Goal: Obtain resource: Download file/media

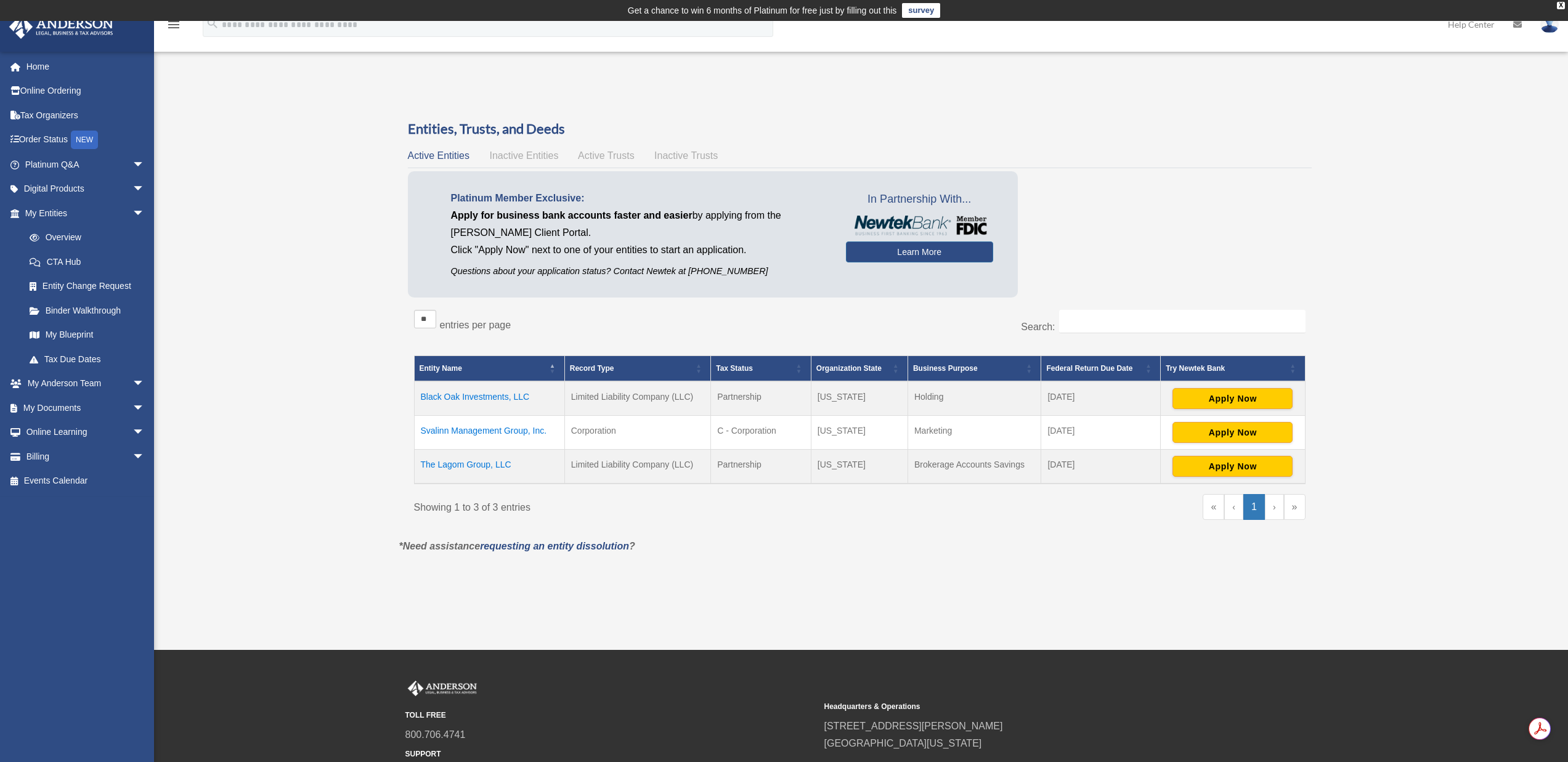
click at [516, 431] on td "Svalinn Management Group, Inc." at bounding box center [490, 432] width 150 height 34
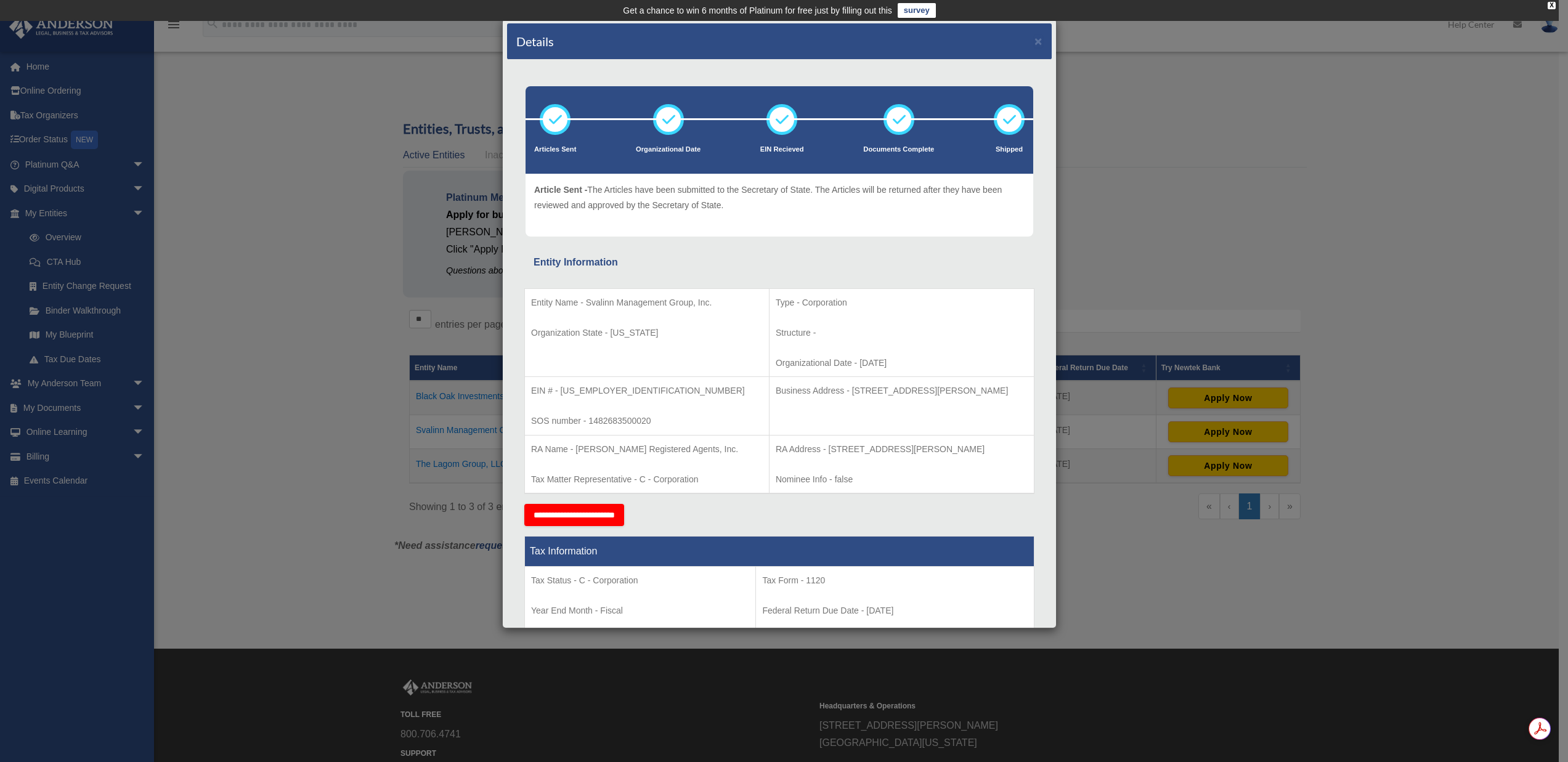
drag, startPoint x: 820, startPoint y: 362, endPoint x: 870, endPoint y: 360, distance: 50.0
click at [870, 360] on p "Organizational Date - 2024-07-16" at bounding box center [901, 363] width 252 height 16
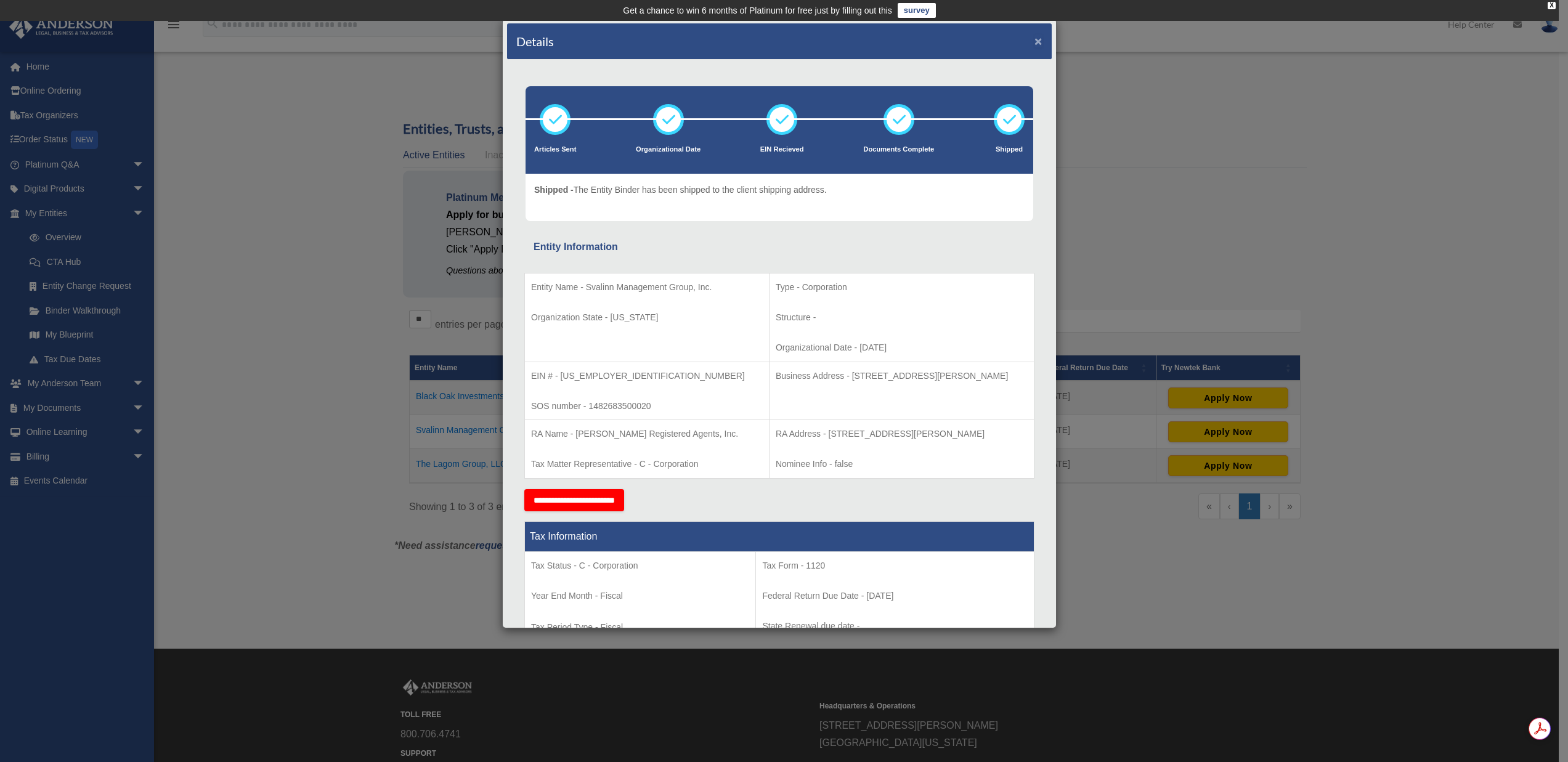
click at [1034, 44] on button "×" at bounding box center [1038, 41] width 8 height 13
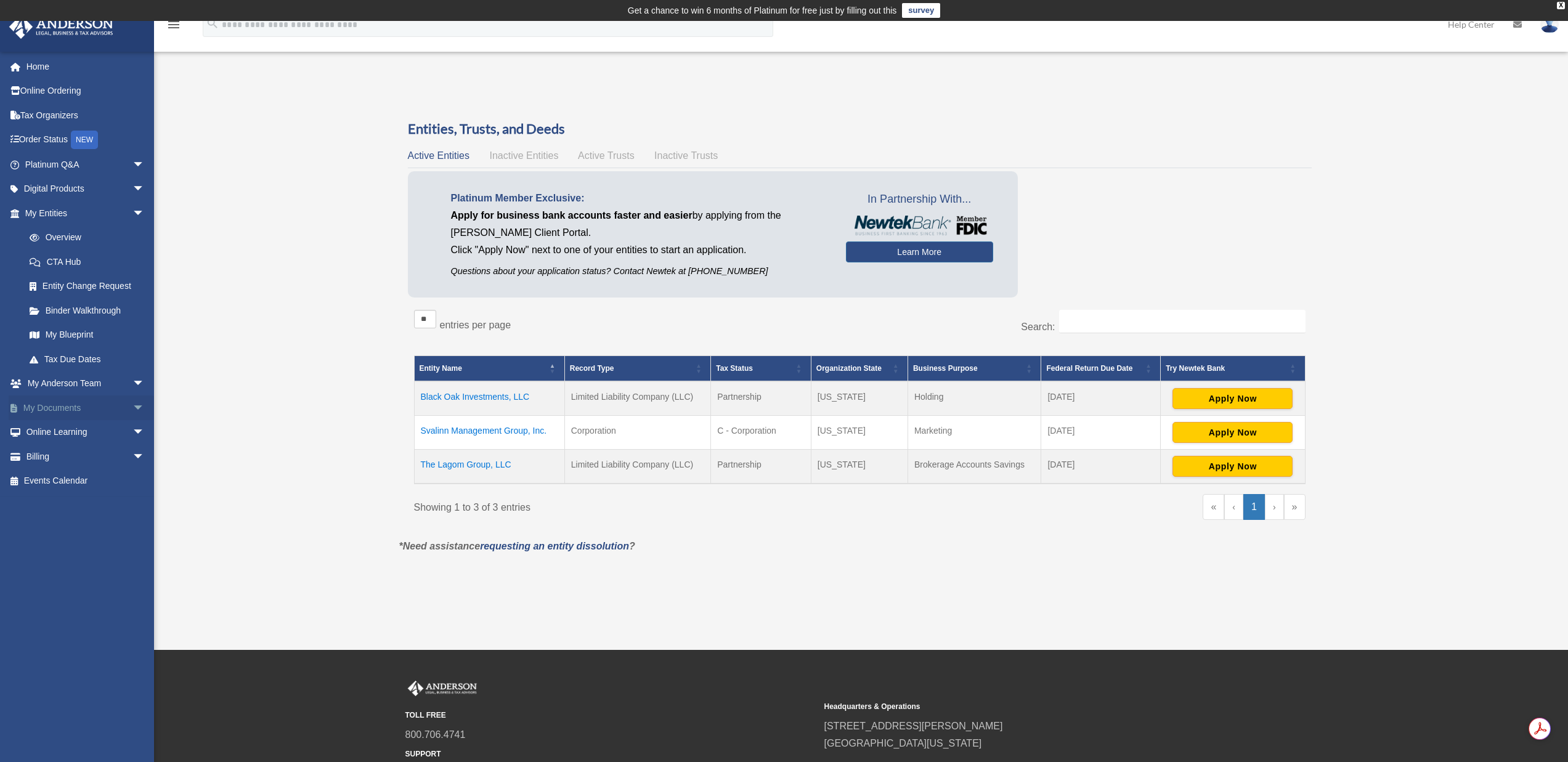
click at [70, 410] on link "My Documents arrow_drop_down" at bounding box center [86, 407] width 155 height 25
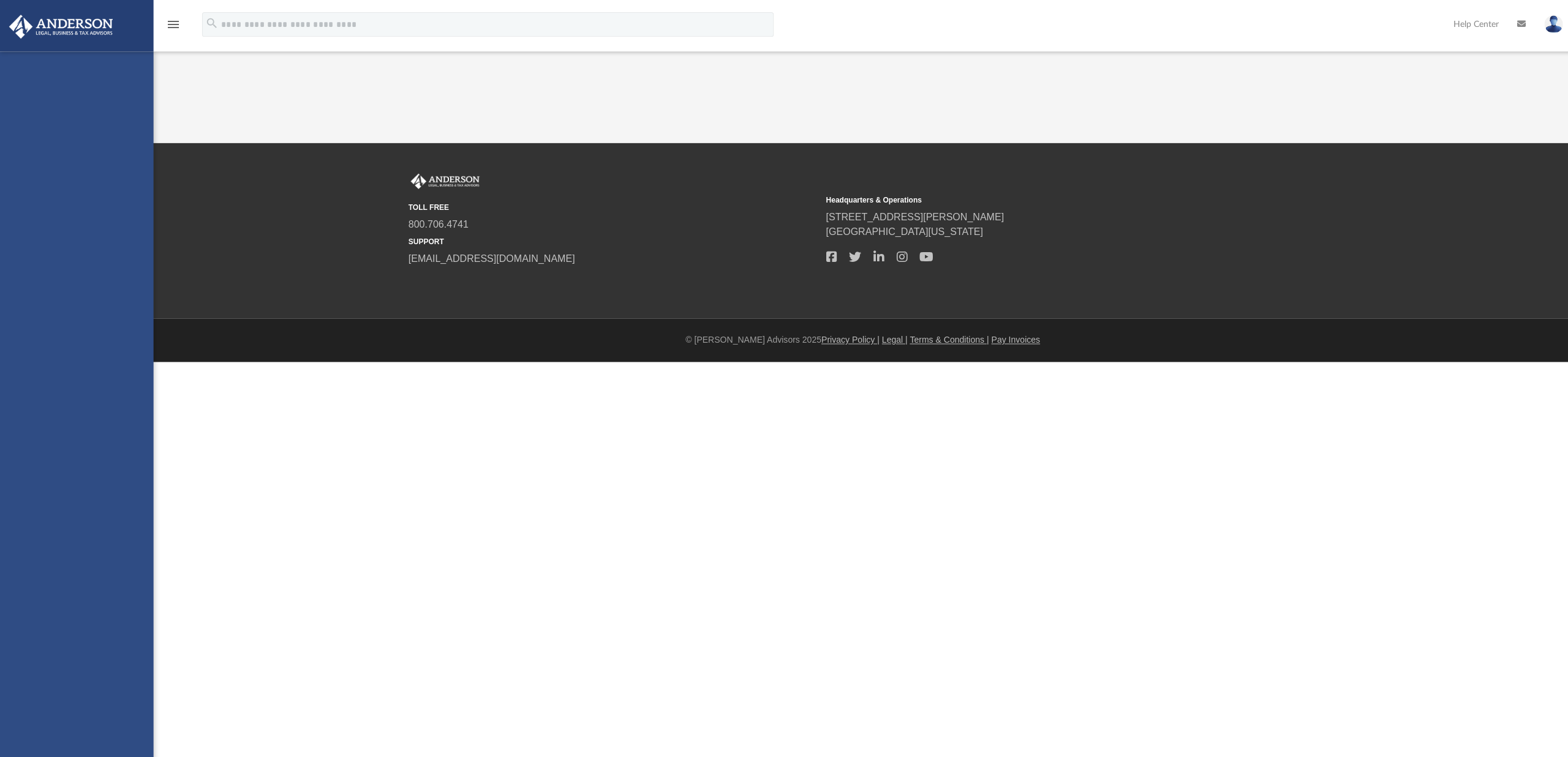
click at [132, 406] on div "[EMAIL_ADDRESS][DOMAIN_NAME] Sign Out [PERSON_NAME][EMAIL_ADDRESS][PERSON_NAME]…" at bounding box center [77, 430] width 153 height 757
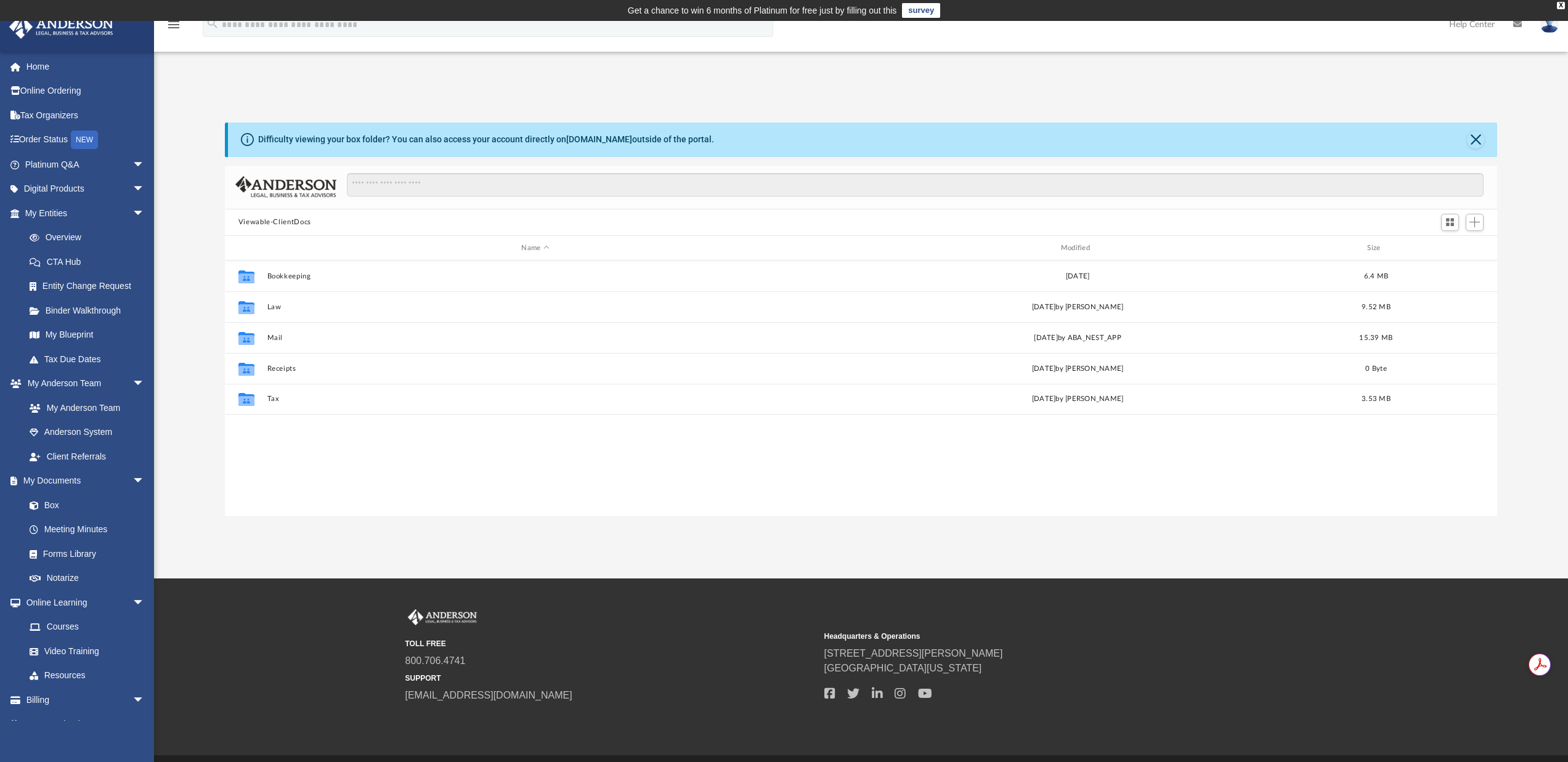
scroll to position [272, 1264]
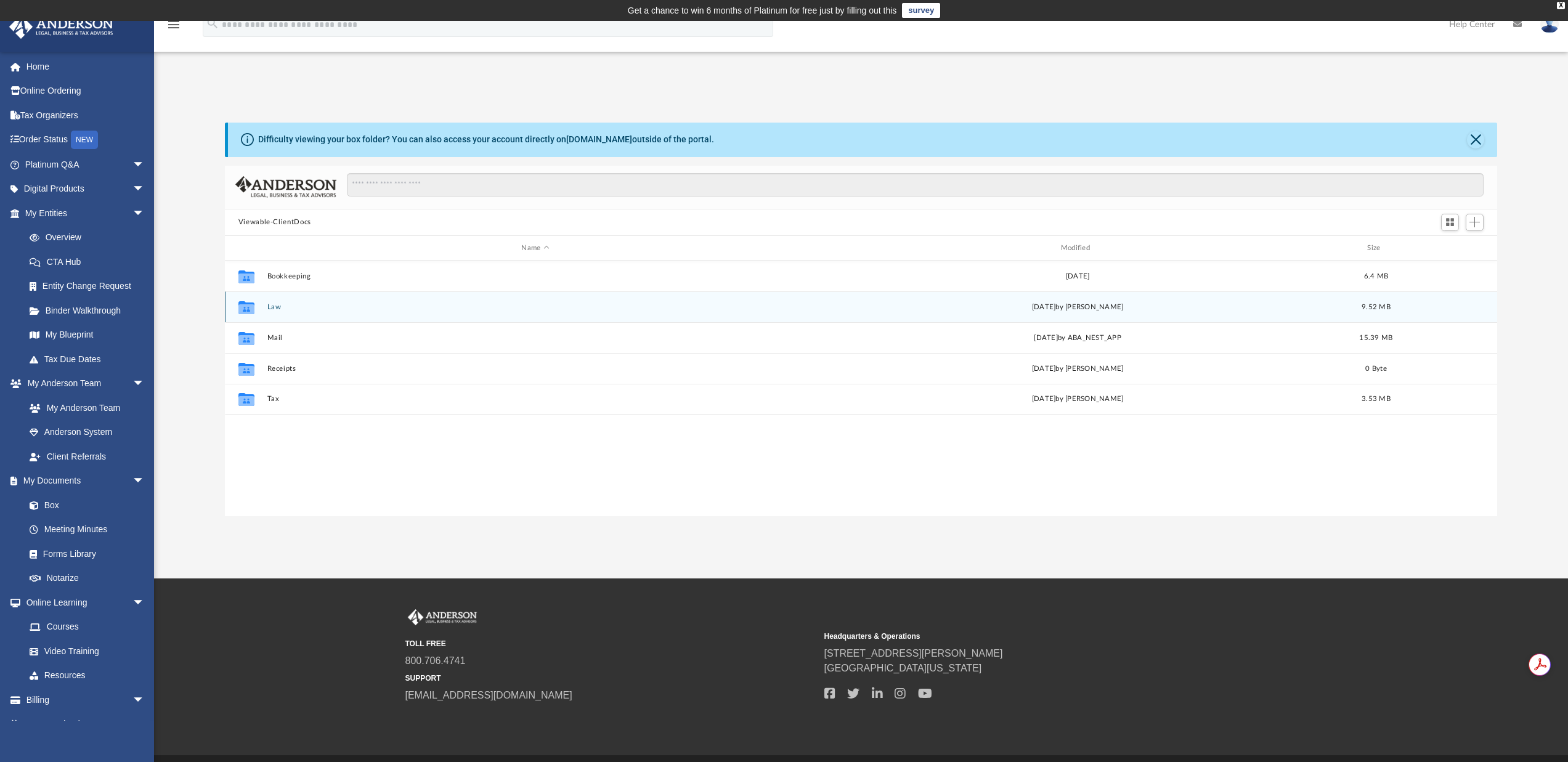
click at [278, 308] on button "Law" at bounding box center [535, 307] width 537 height 8
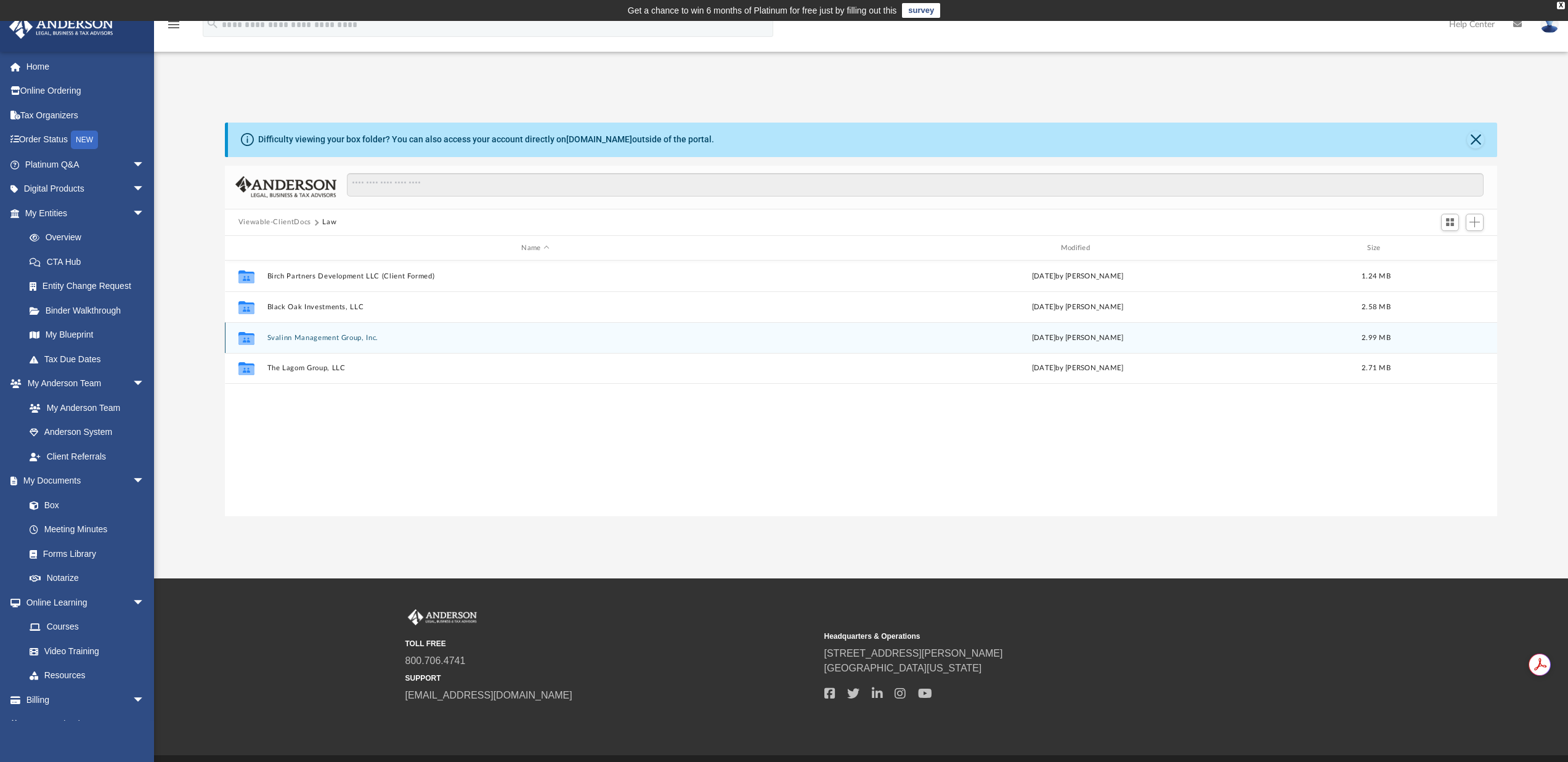
click at [305, 339] on button "Svalinn Management Group, Inc." at bounding box center [535, 337] width 537 height 8
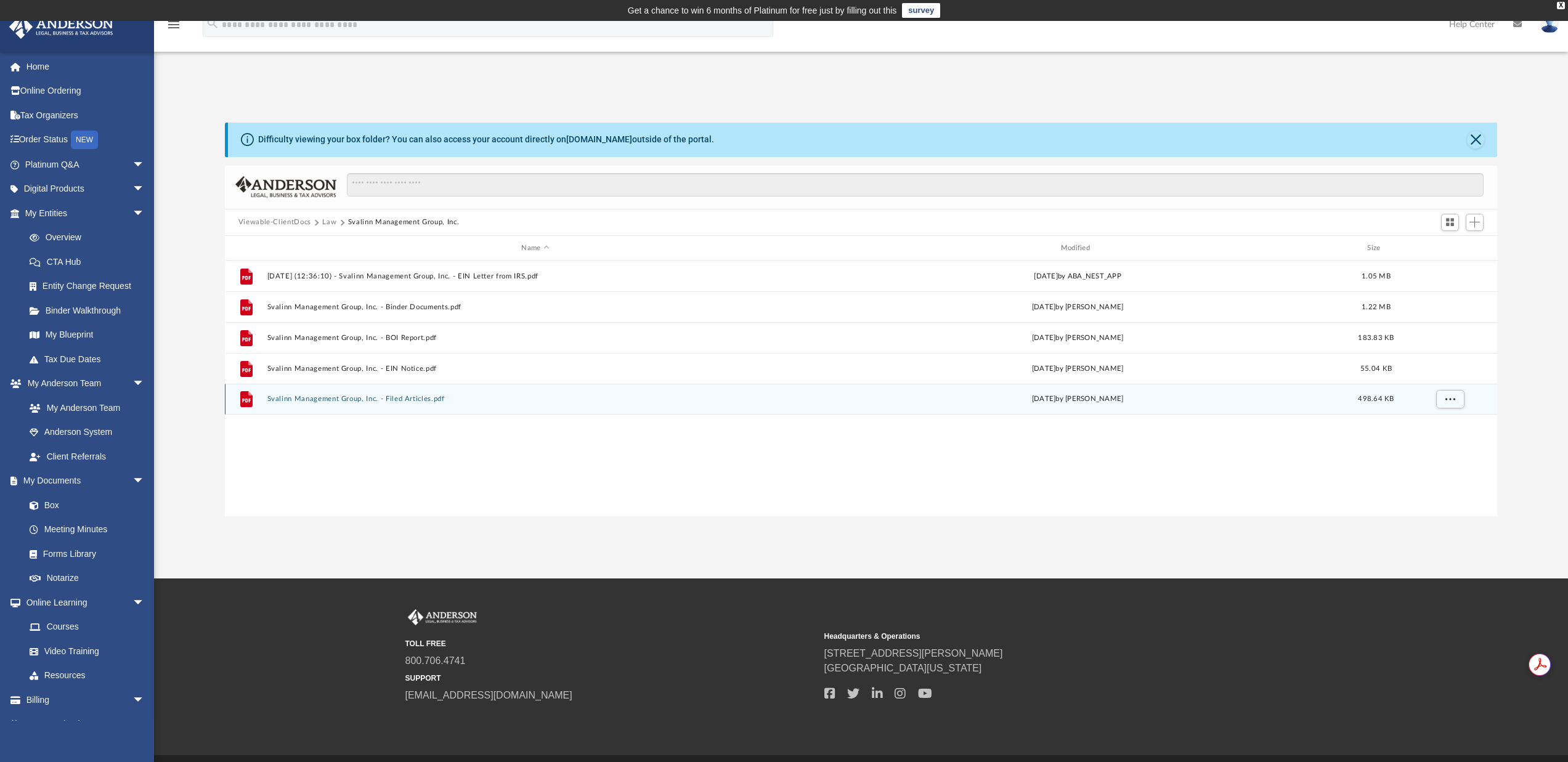
click at [397, 400] on button "Svalinn Management Group, Inc. - Filed Articles.pdf" at bounding box center [535, 399] width 537 height 8
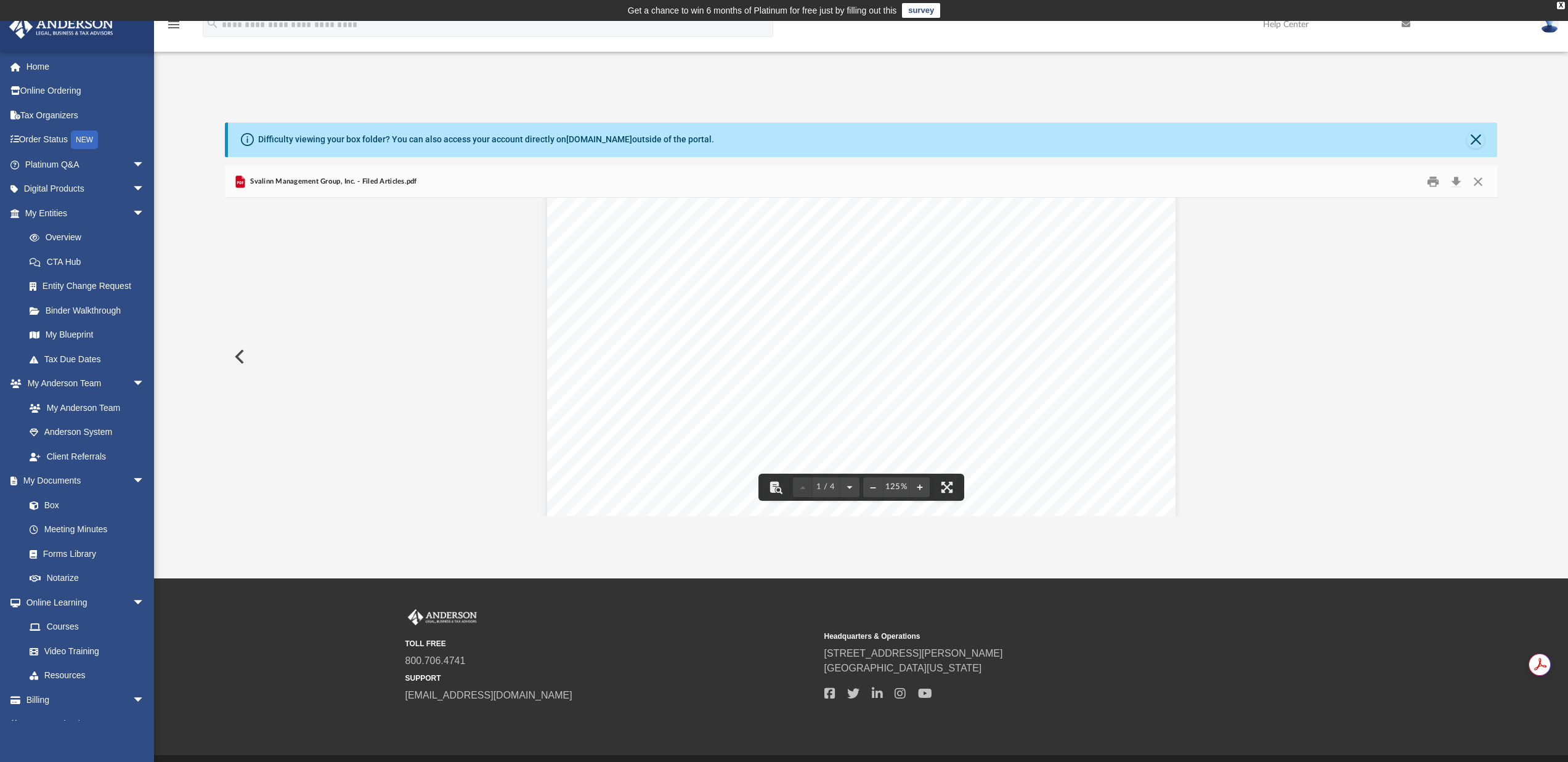
scroll to position [0, 0]
click at [1454, 179] on button "Download" at bounding box center [1456, 182] width 22 height 19
